Goal: Task Accomplishment & Management: Use online tool/utility

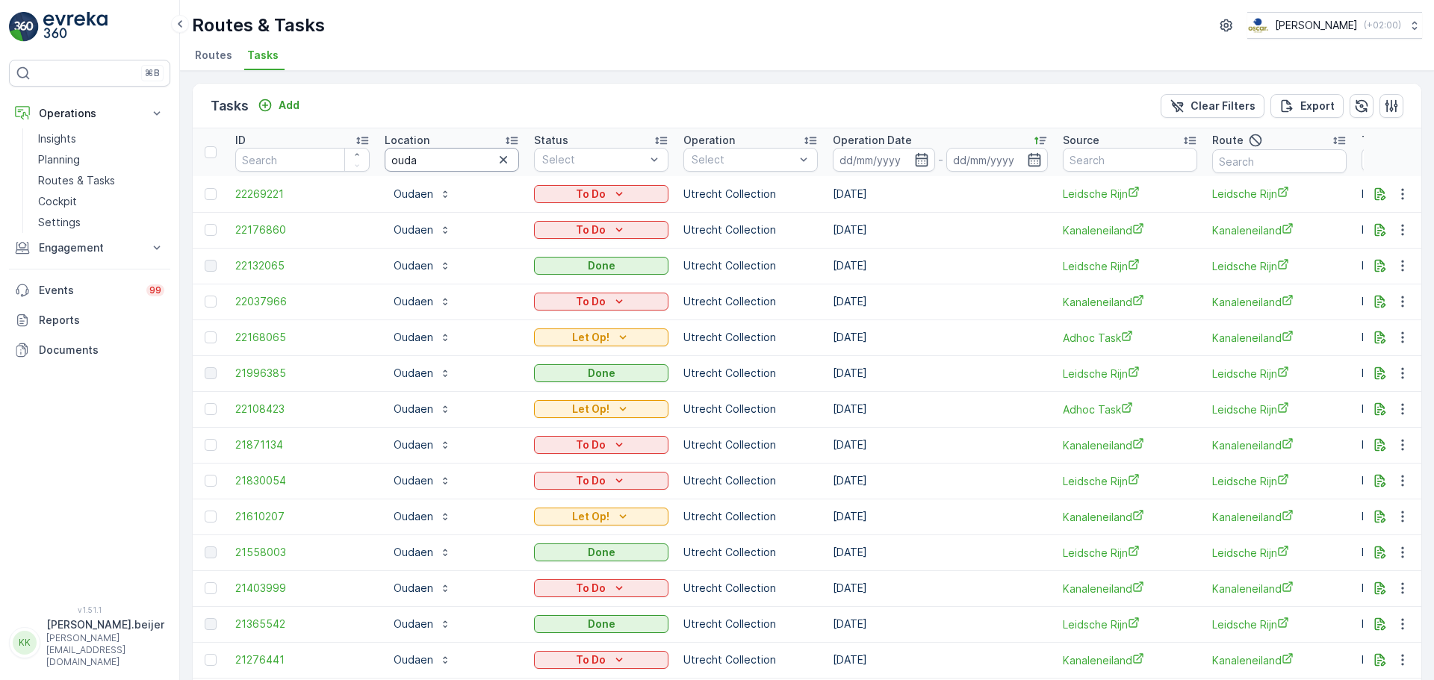
click at [429, 165] on input "ouda" at bounding box center [452, 160] width 134 height 24
type input "fenix"
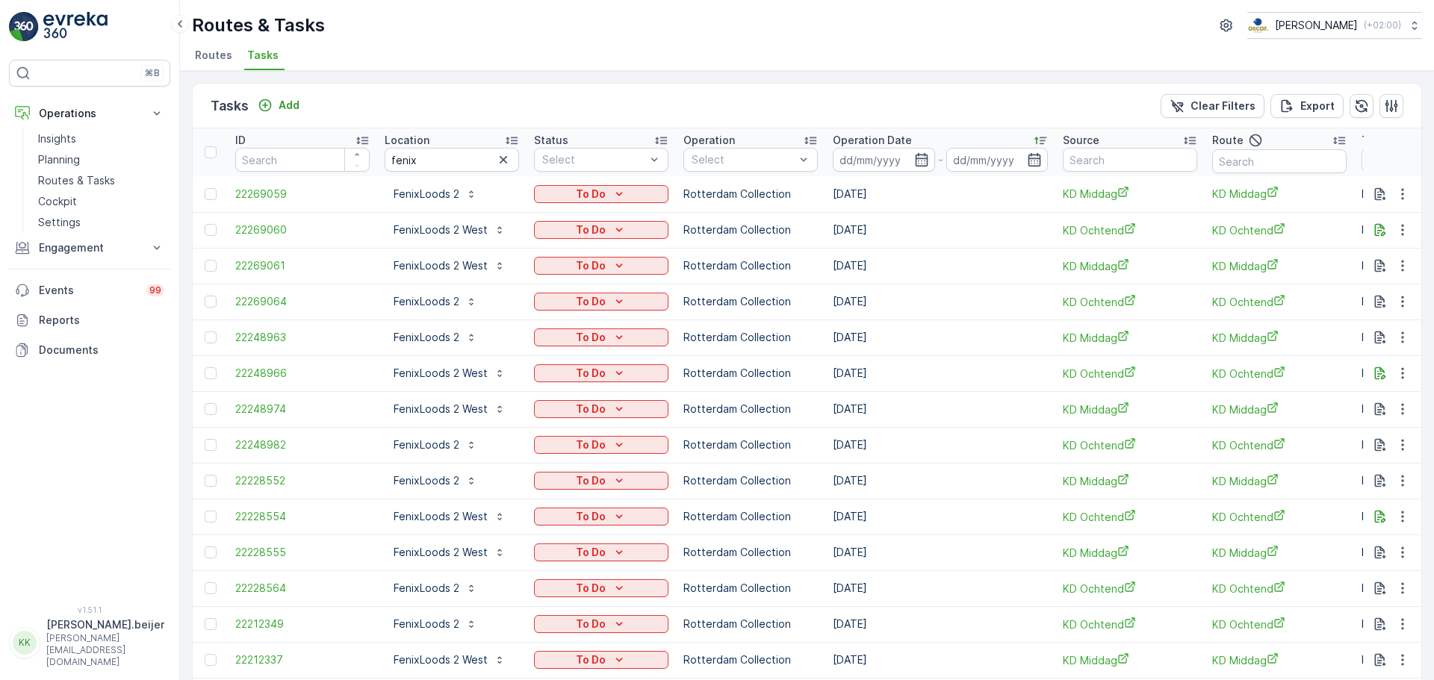
click at [1039, 141] on icon at bounding box center [1040, 140] width 15 height 15
click at [1039, 138] on icon at bounding box center [1040, 140] width 15 height 15
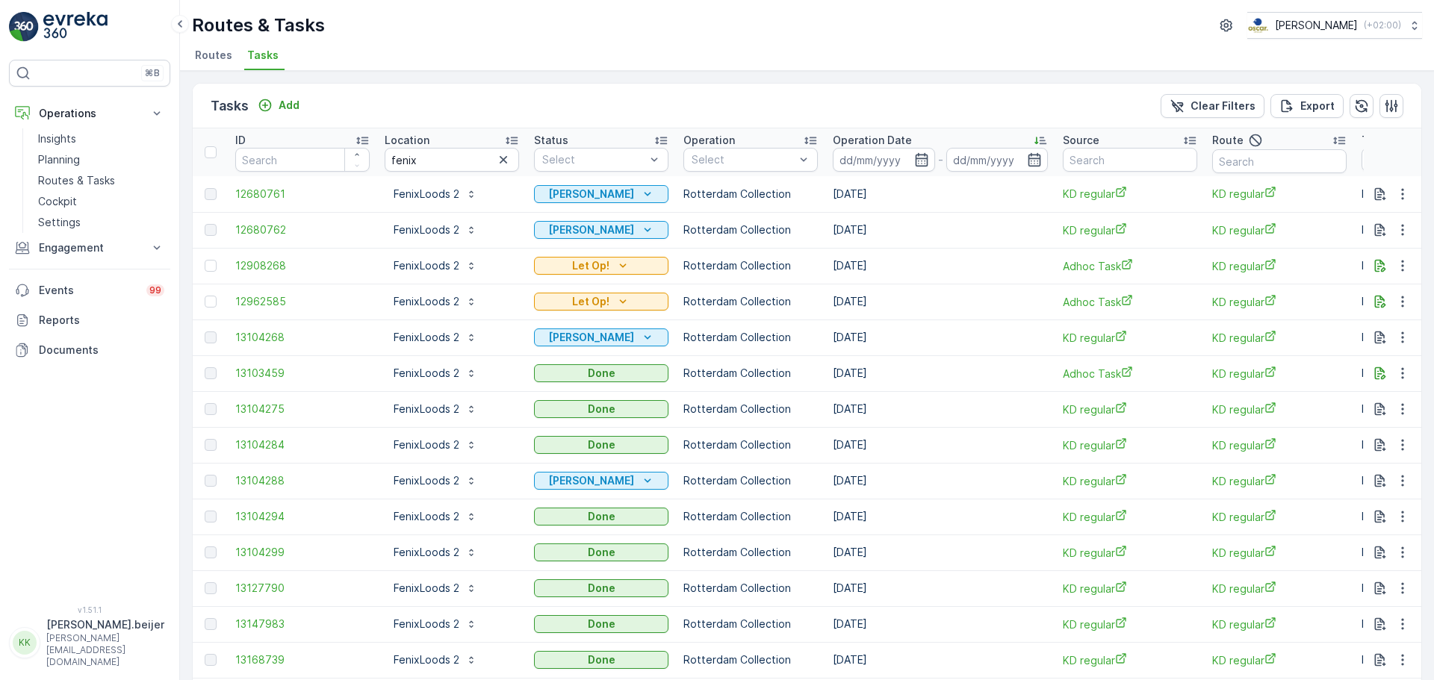
click at [1041, 140] on icon at bounding box center [1040, 140] width 12 height 7
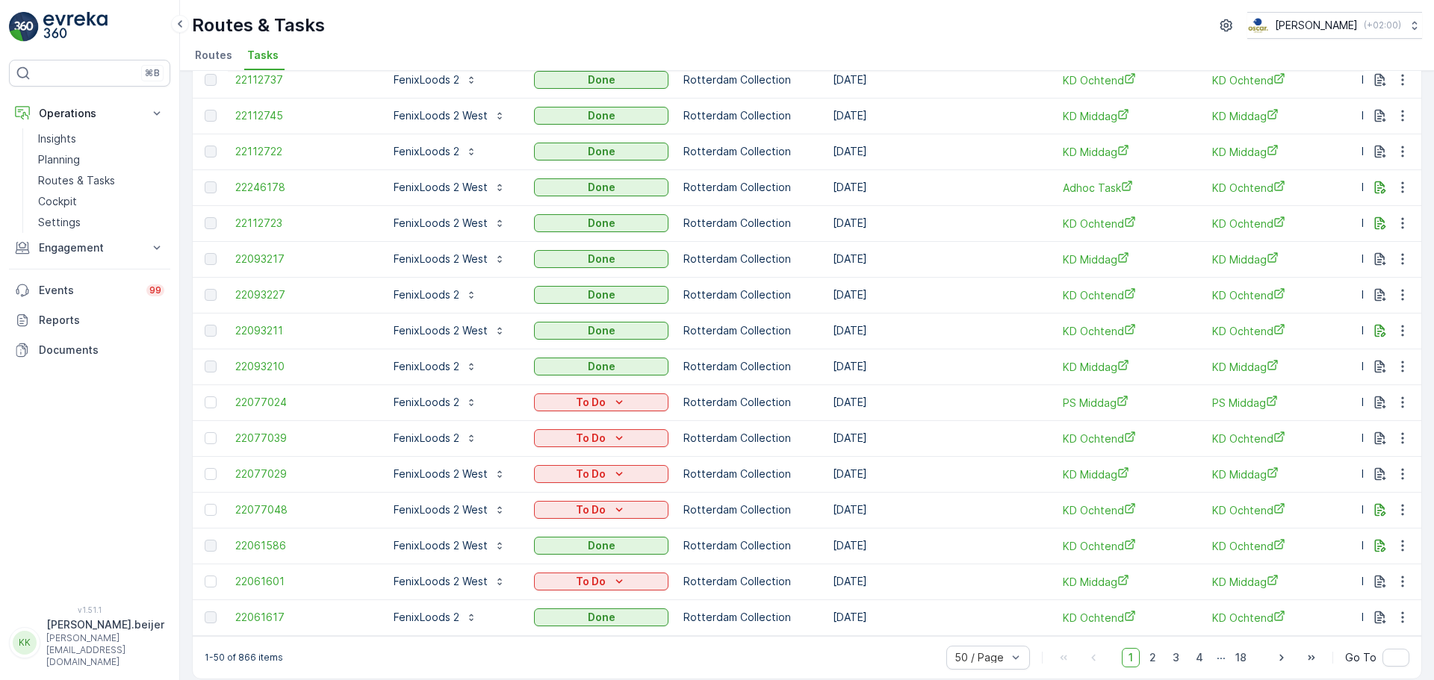
scroll to position [1351, 0]
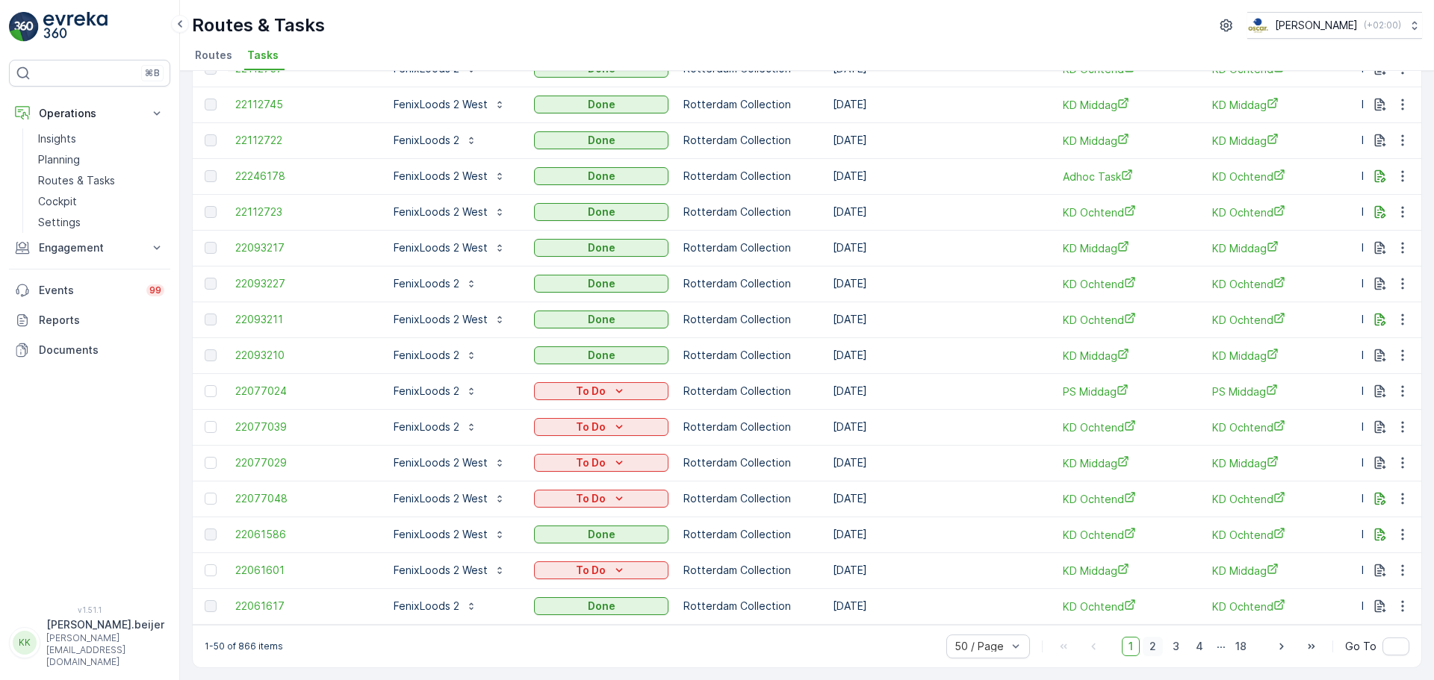
click at [1154, 647] on span "2" at bounding box center [1152, 646] width 20 height 19
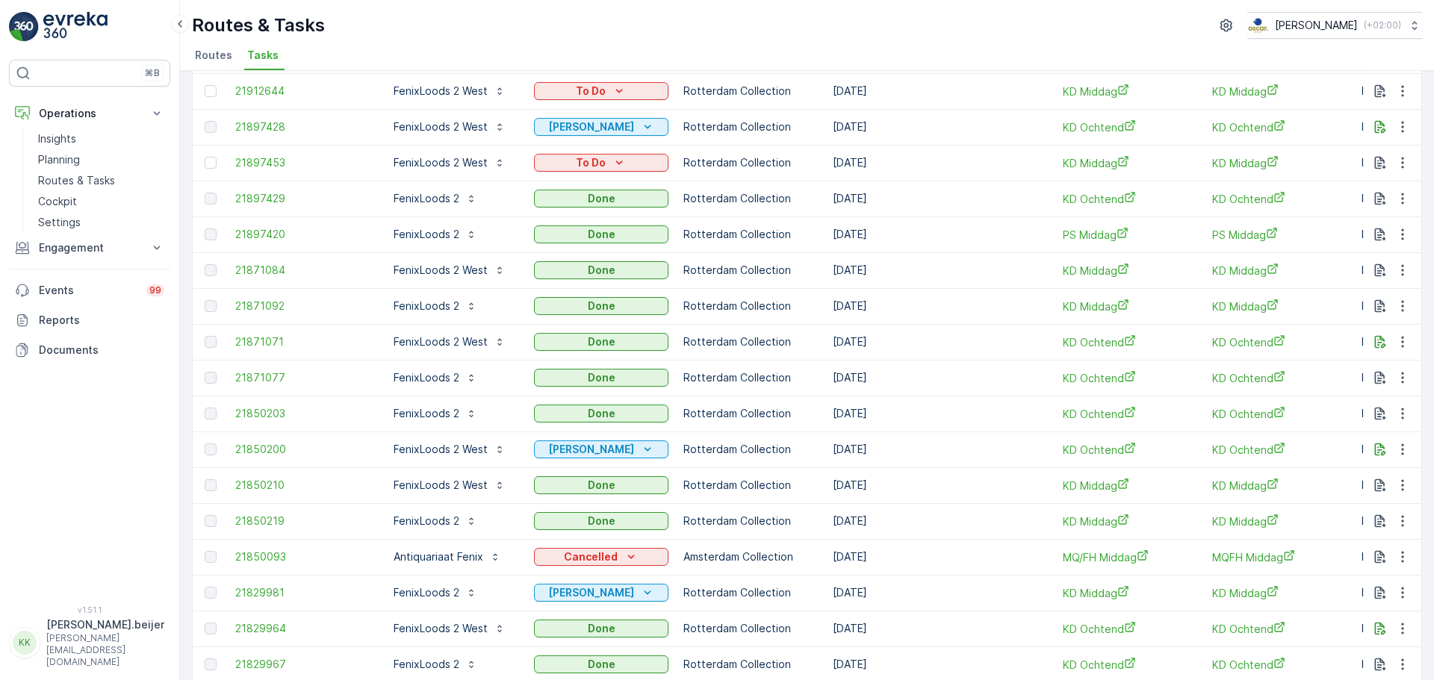
scroll to position [1351, 0]
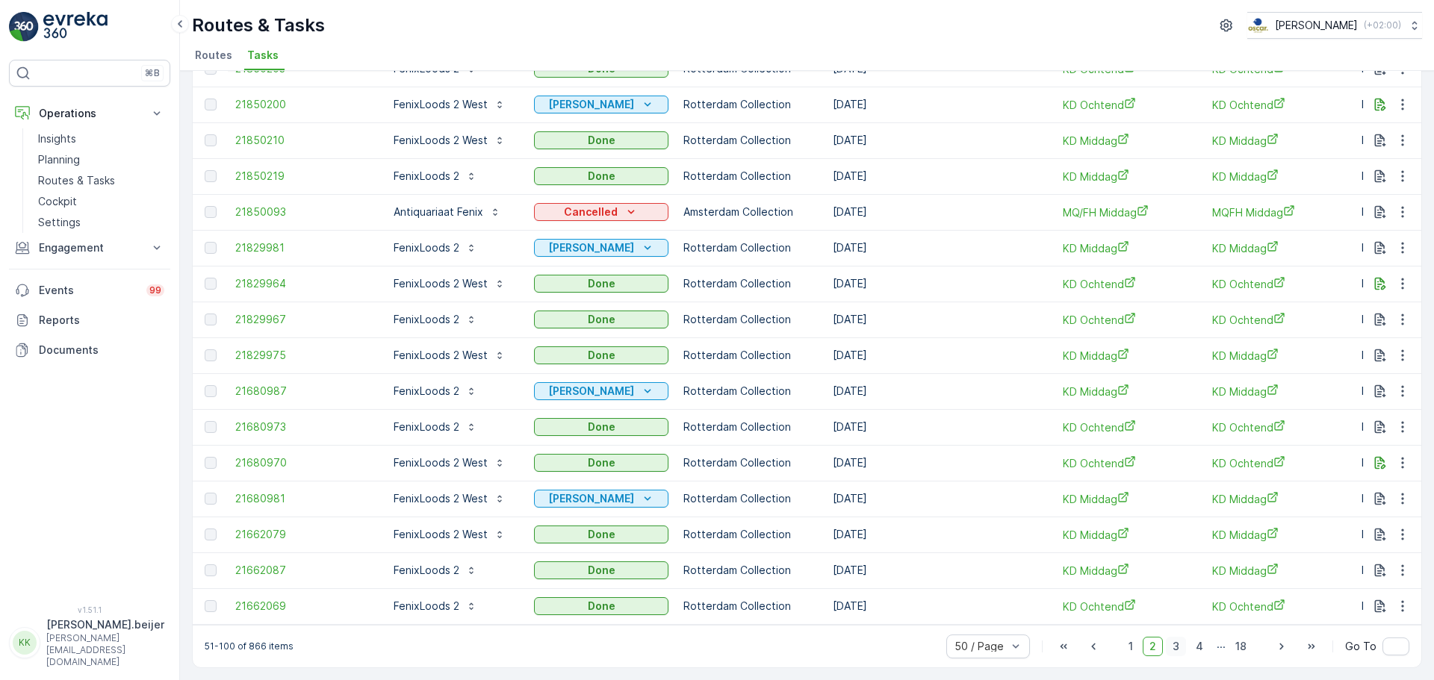
click at [1179, 653] on span "3" at bounding box center [1176, 646] width 20 height 19
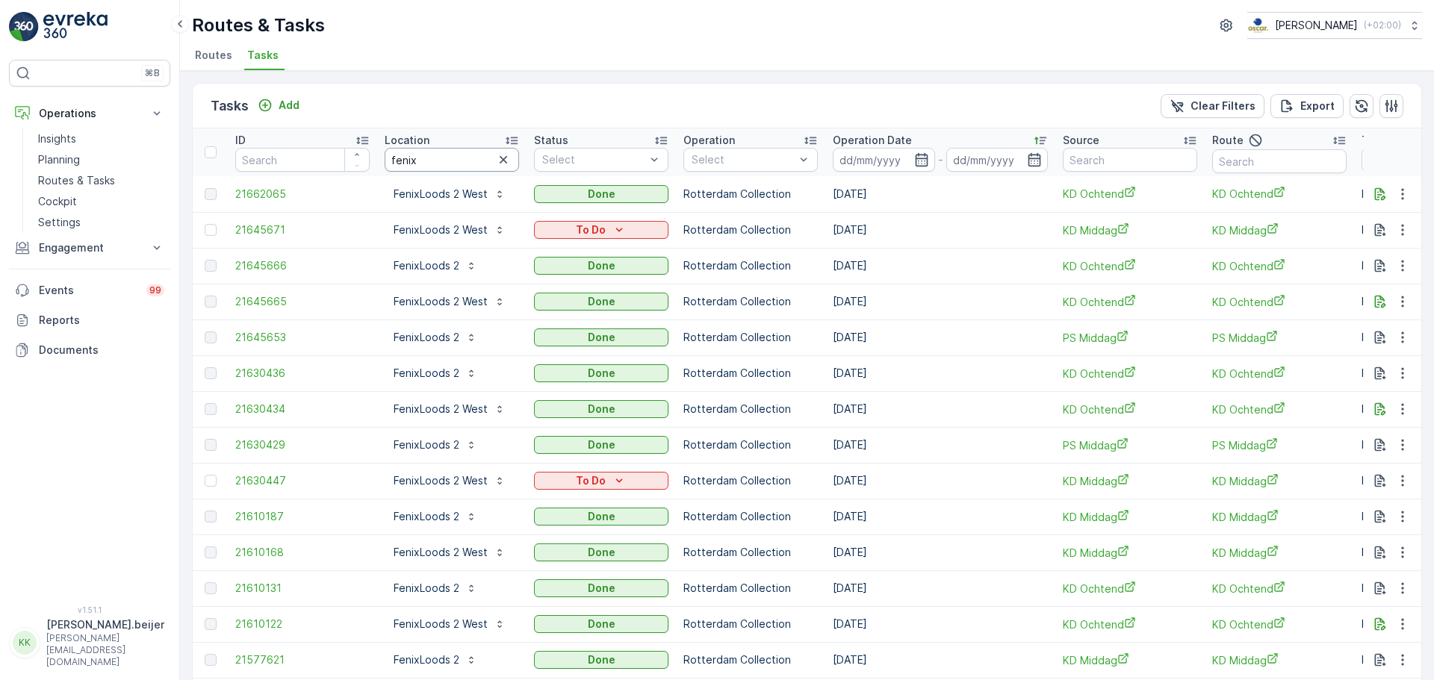
click at [399, 162] on input "fenix" at bounding box center [452, 160] width 134 height 24
type input "watertaxi"
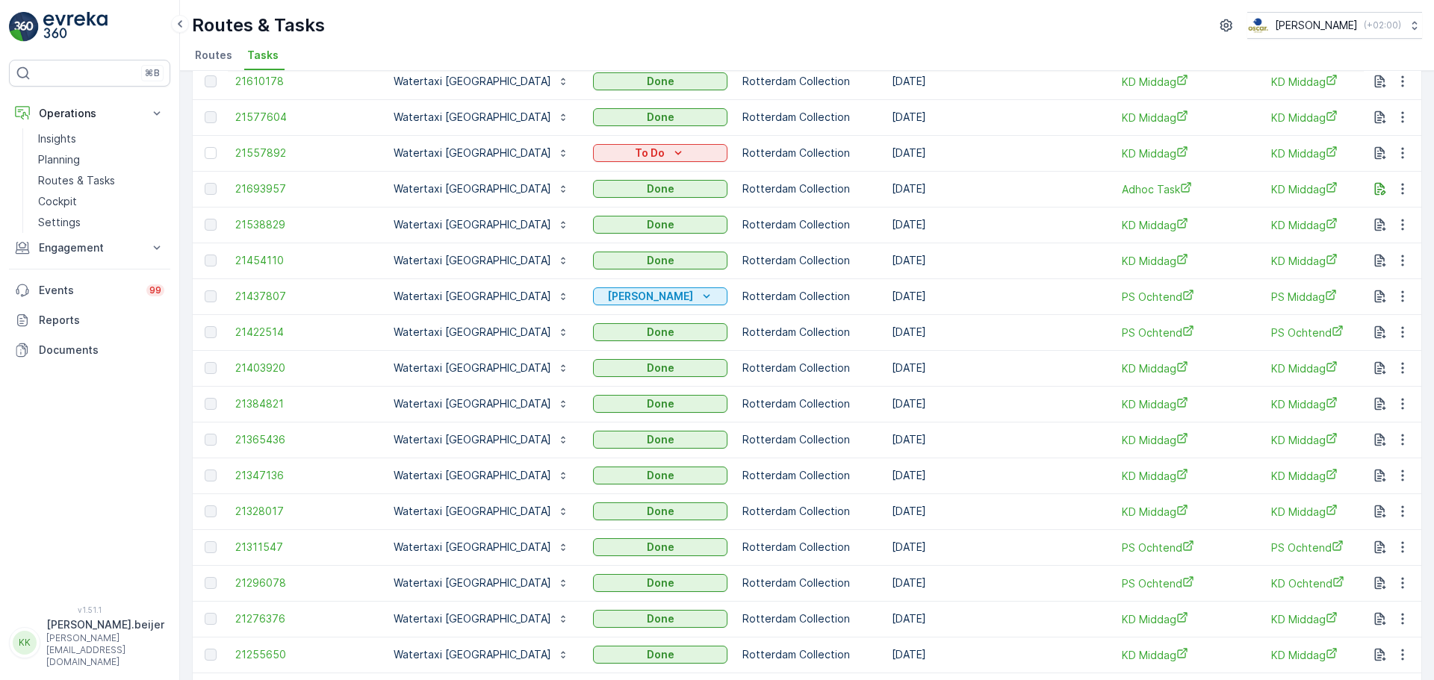
scroll to position [1095, 0]
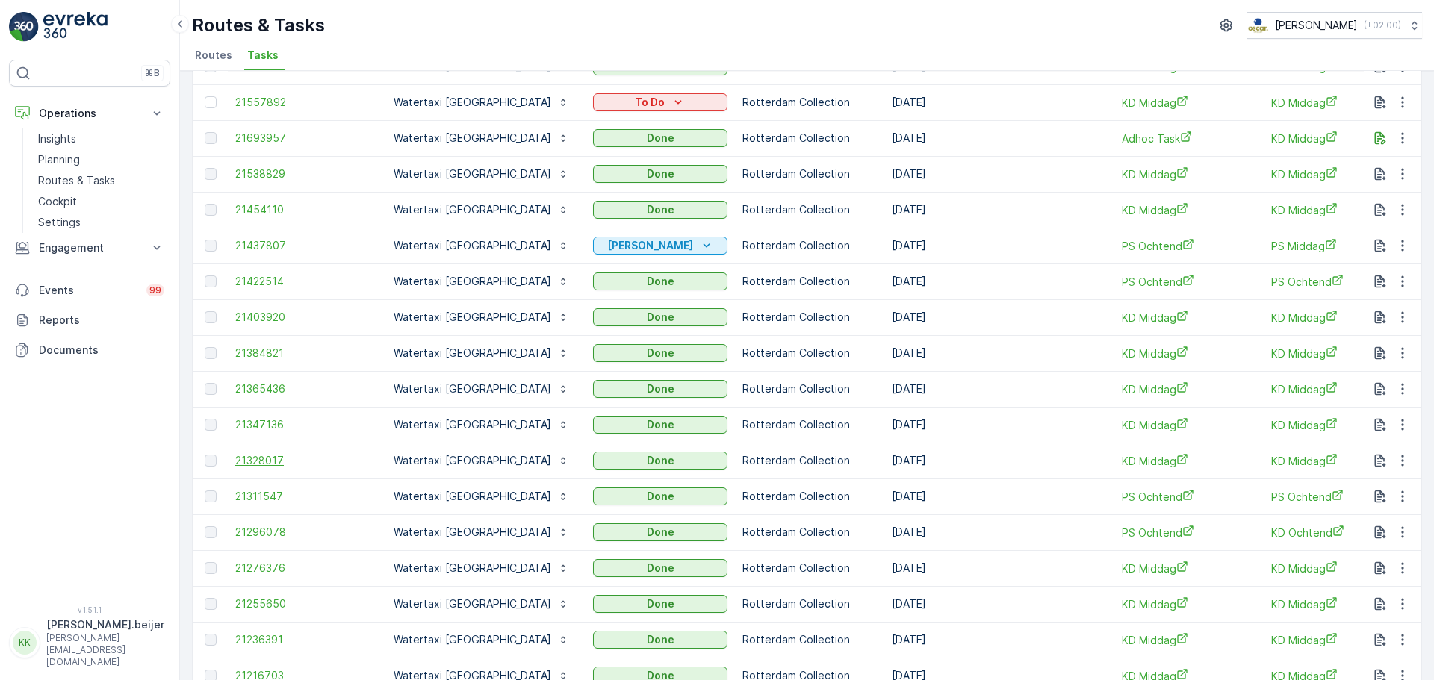
click at [253, 458] on span "21328017" at bounding box center [302, 460] width 134 height 15
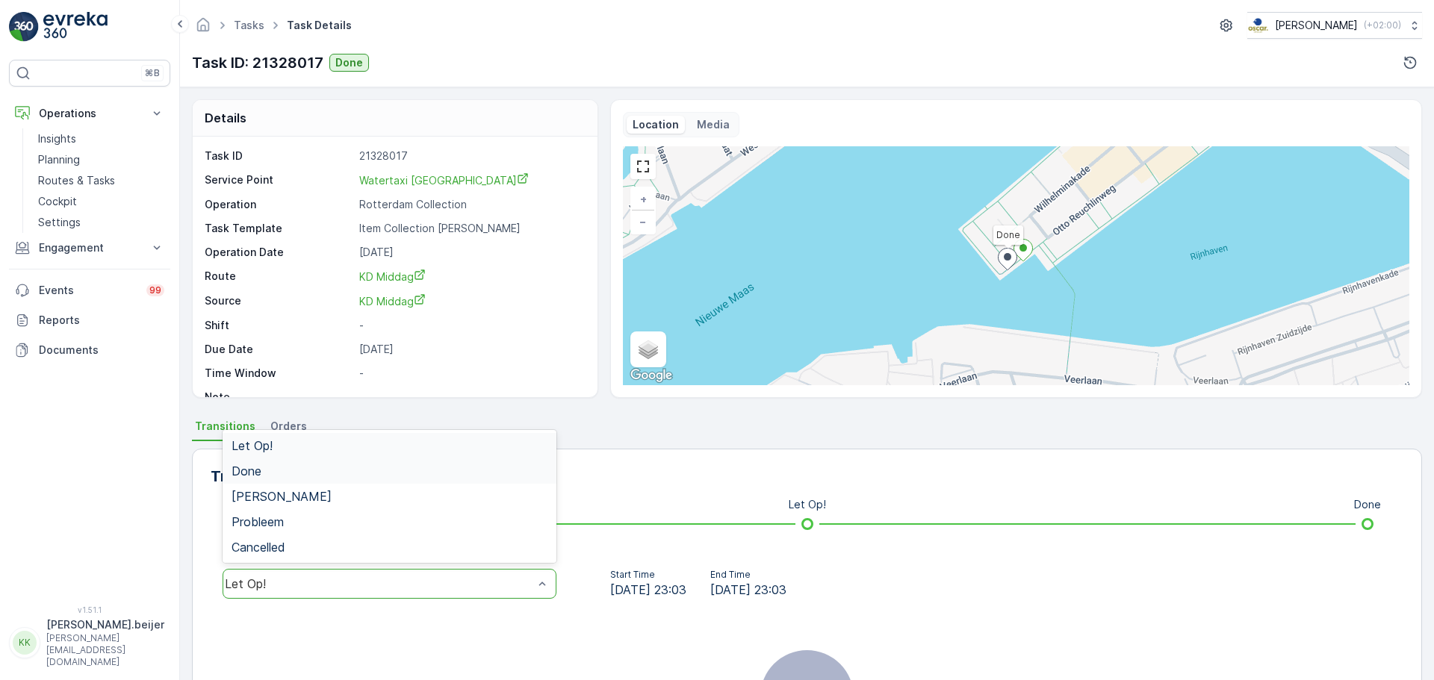
click at [244, 467] on span "Done" at bounding box center [246, 470] width 30 height 13
